Goal: Information Seeking & Learning: Learn about a topic

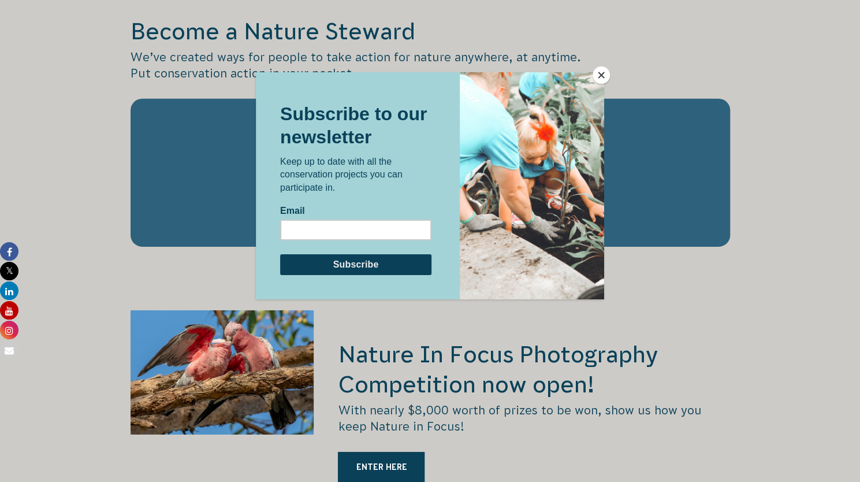
scroll to position [2080, 0]
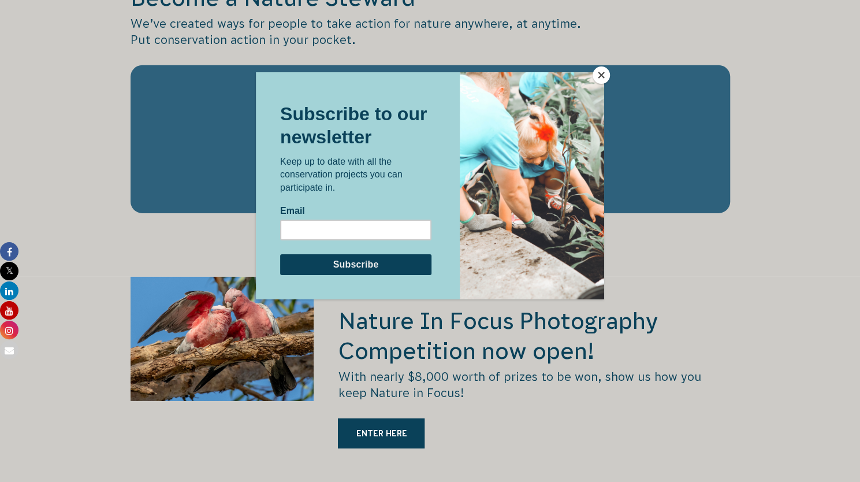
click at [597, 71] on button "Close" at bounding box center [601, 74] width 17 height 17
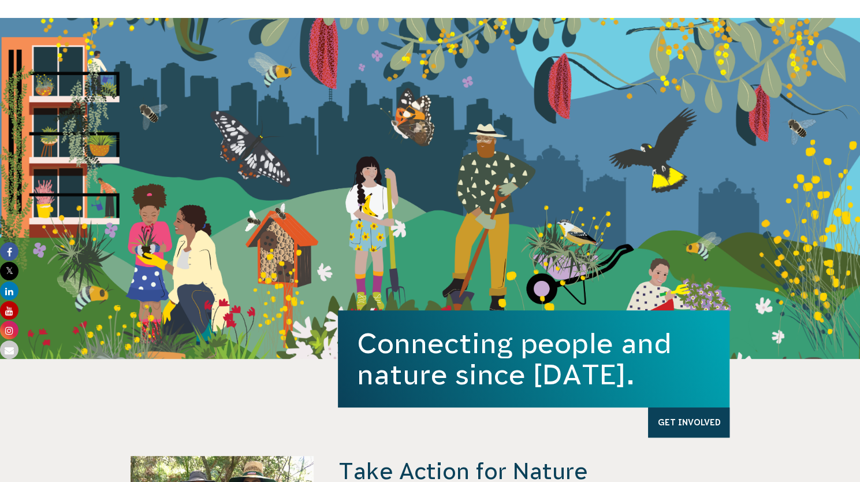
scroll to position [0, 0]
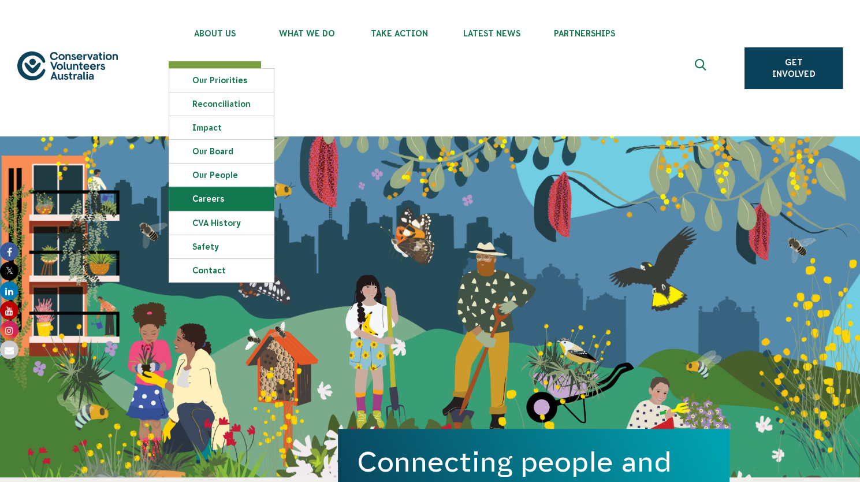
click at [216, 196] on link "Careers" at bounding box center [221, 198] width 105 height 23
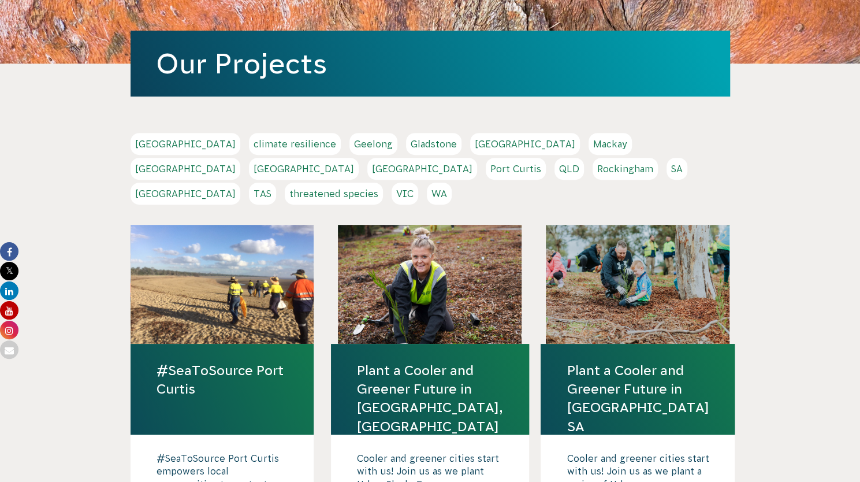
scroll to position [246, 0]
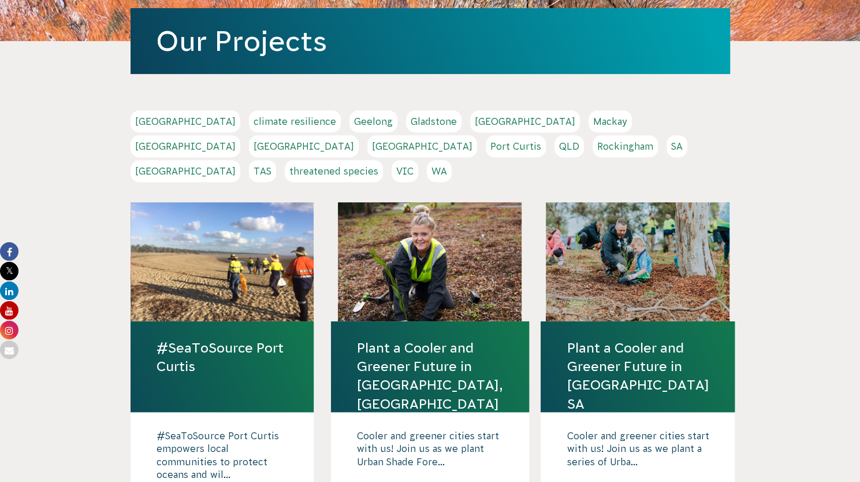
click at [418, 160] on link "VIC" at bounding box center [405, 171] width 27 height 22
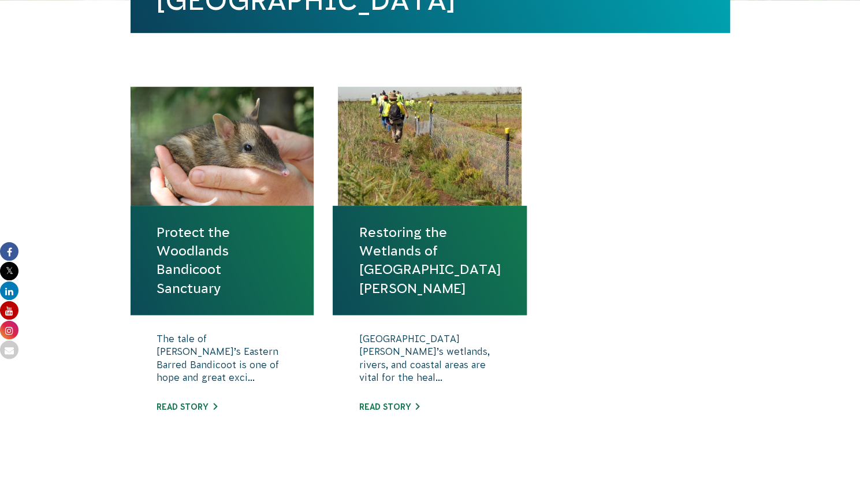
scroll to position [470, 0]
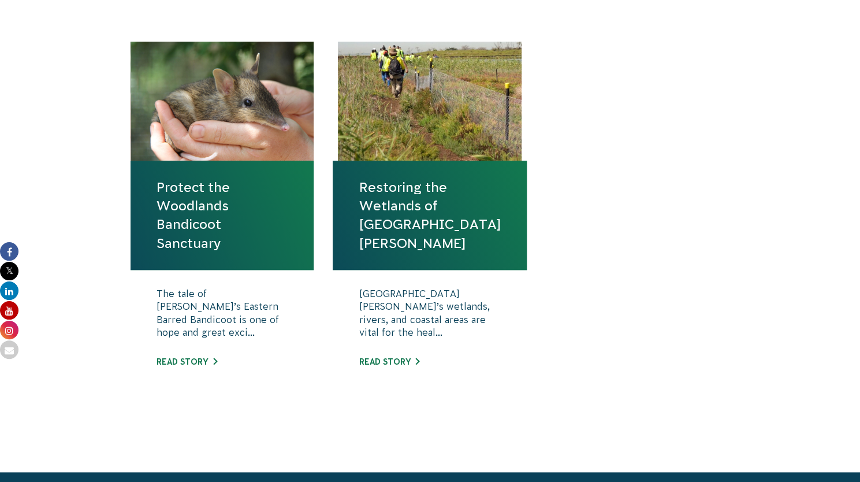
click at [418, 219] on link "Restoring the Wetlands of [GEOGRAPHIC_DATA][PERSON_NAME]" at bounding box center [430, 215] width 142 height 75
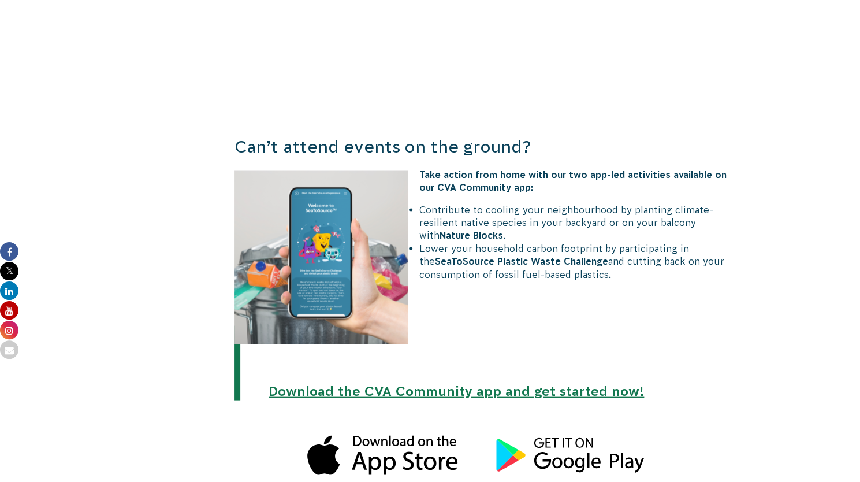
scroll to position [1016, 0]
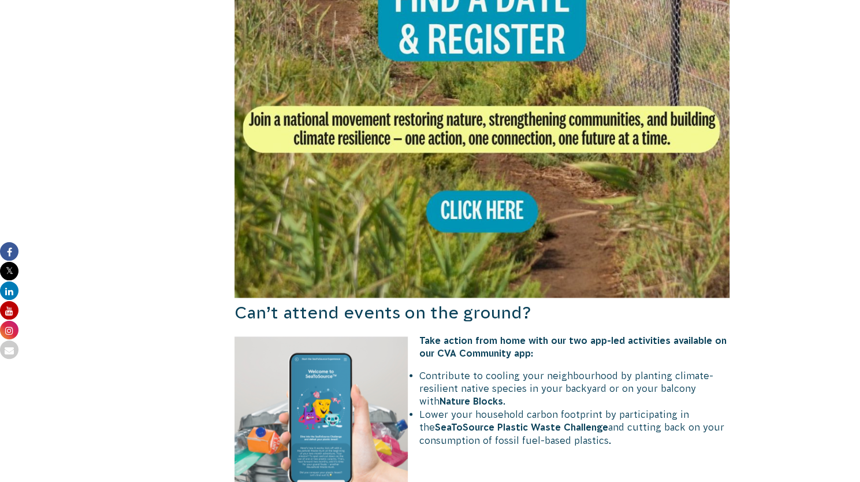
click at [483, 196] on img at bounding box center [483, 50] width 496 height 496
